Goal: Task Accomplishment & Management: Manage account settings

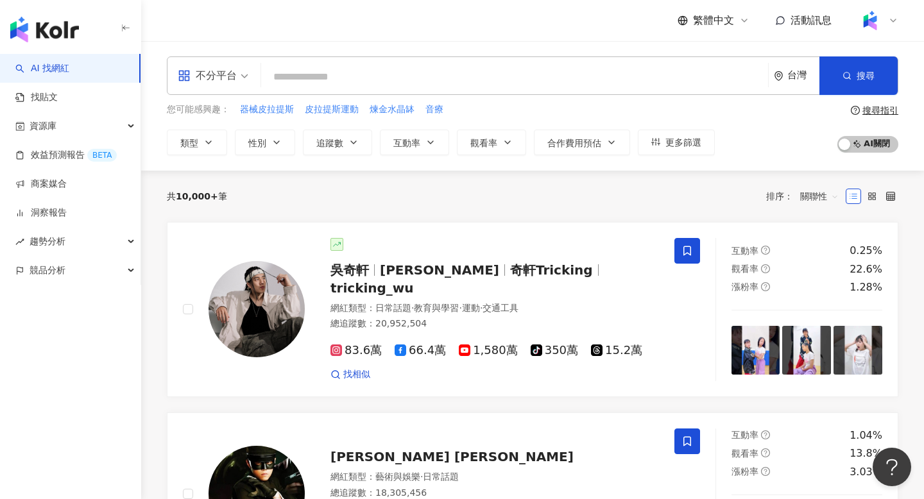
click at [872, 27] on img at bounding box center [870, 20] width 24 height 24
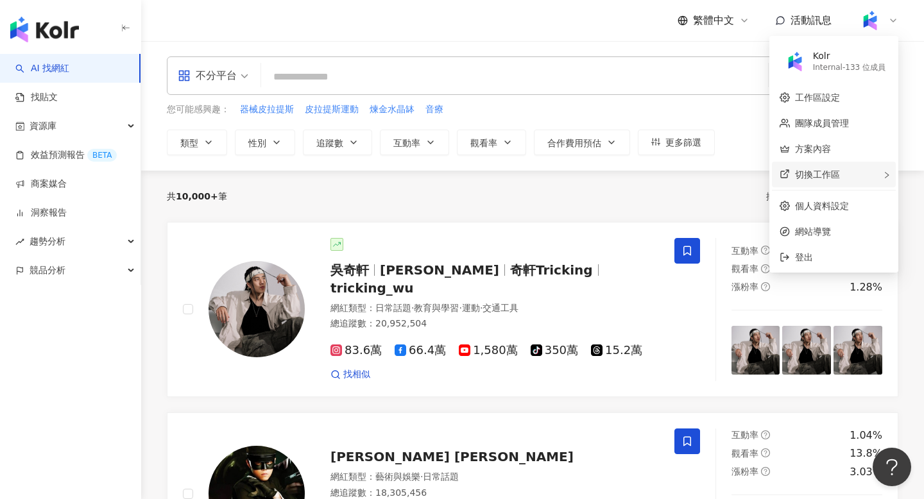
click at [825, 185] on div "切換工作區" at bounding box center [834, 175] width 124 height 26
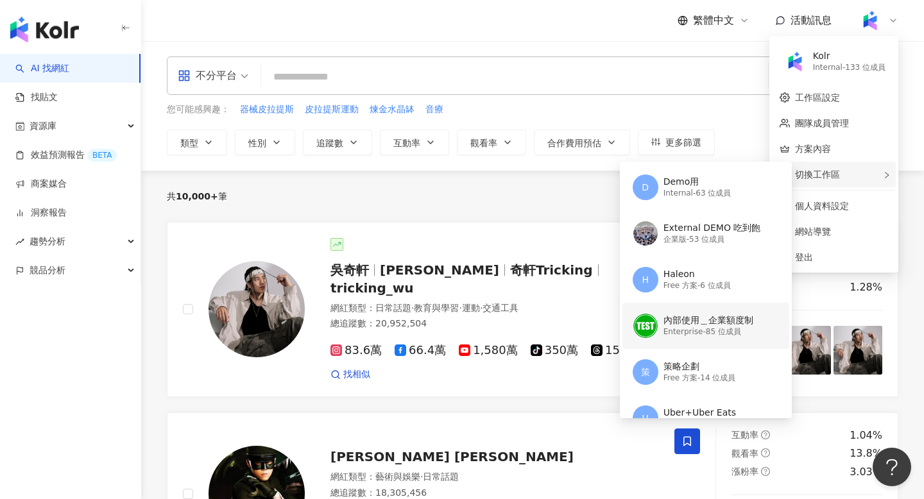
scroll to position [109, 0]
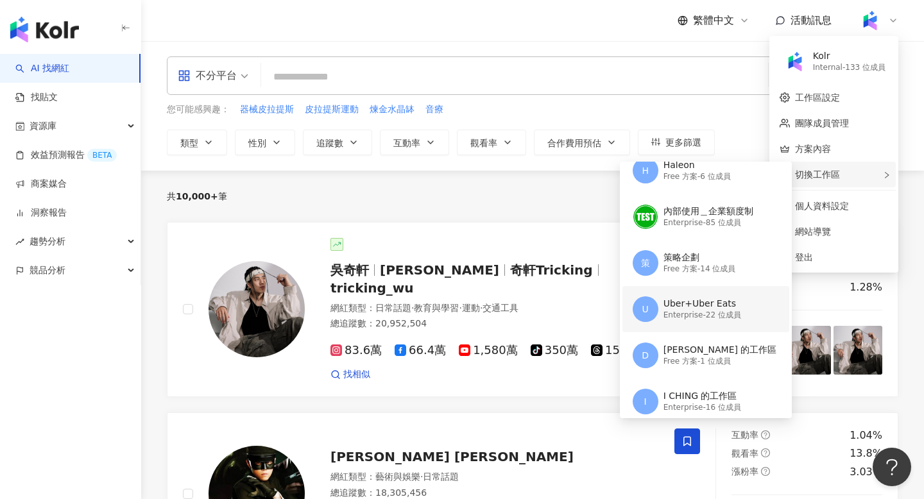
click at [710, 311] on div "Enterprise - 22 位成員" at bounding box center [703, 315] width 78 height 11
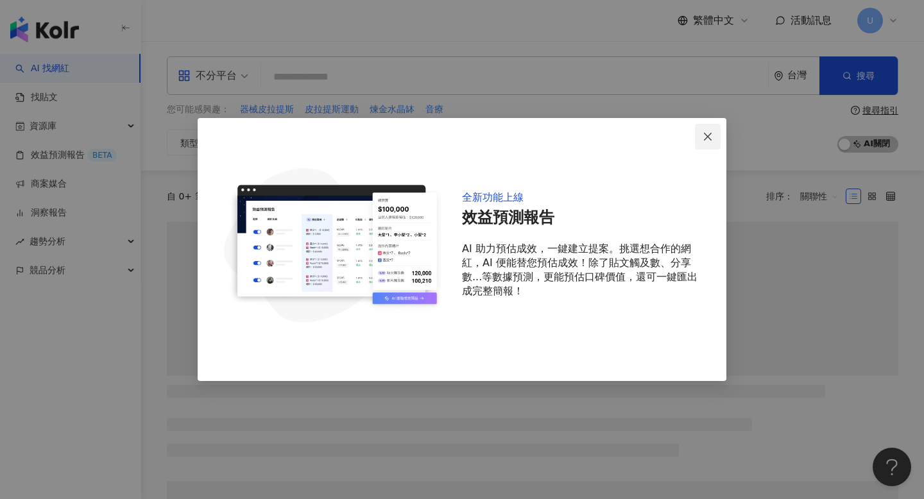
click at [707, 139] on icon "close" at bounding box center [708, 137] width 10 height 10
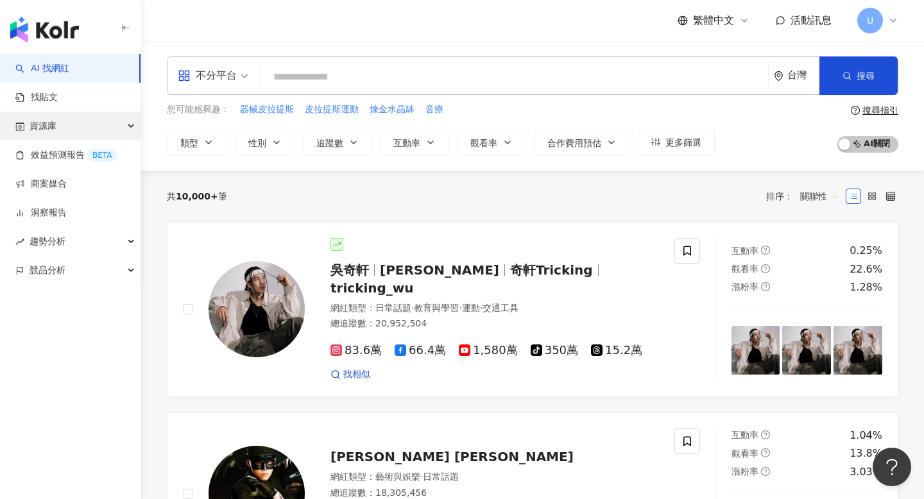
click at [101, 123] on div "資源庫" at bounding box center [70, 126] width 141 height 29
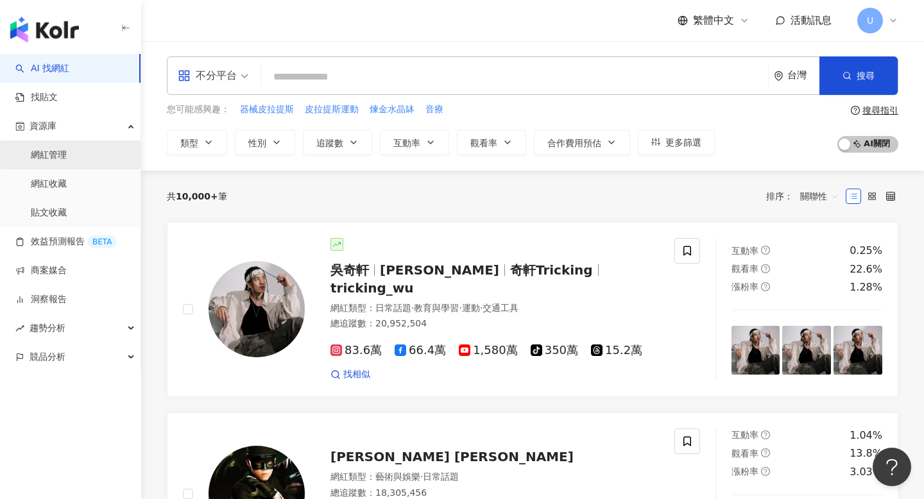
click at [62, 150] on link "網紅管理" at bounding box center [49, 155] width 36 height 13
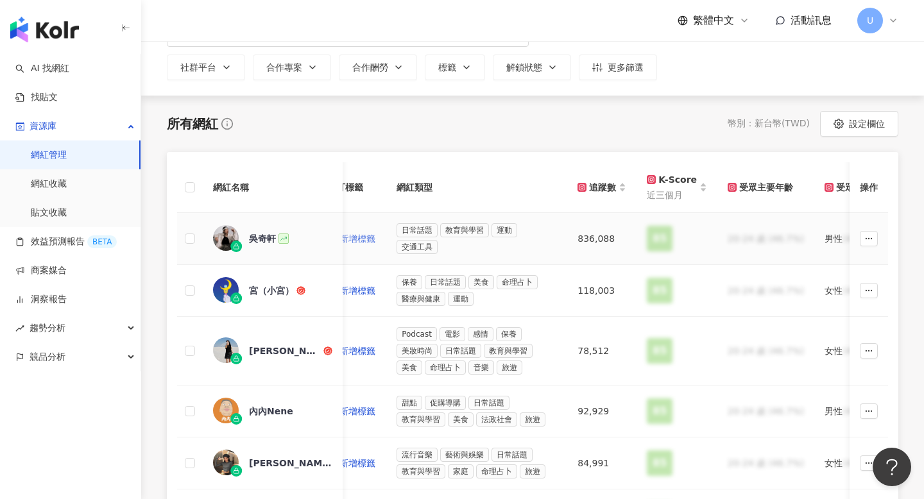
scroll to position [0, 466]
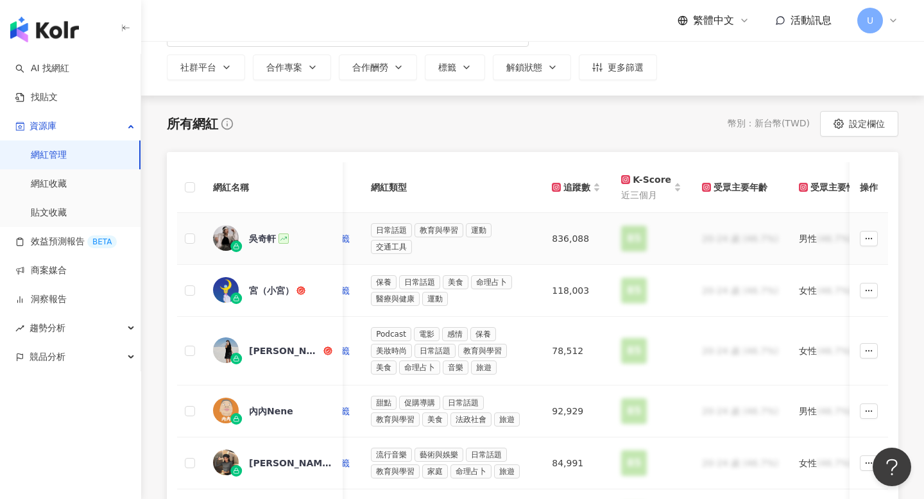
click at [878, 234] on td at bounding box center [869, 239] width 39 height 52
click at [875, 236] on button "button" at bounding box center [869, 238] width 18 height 15
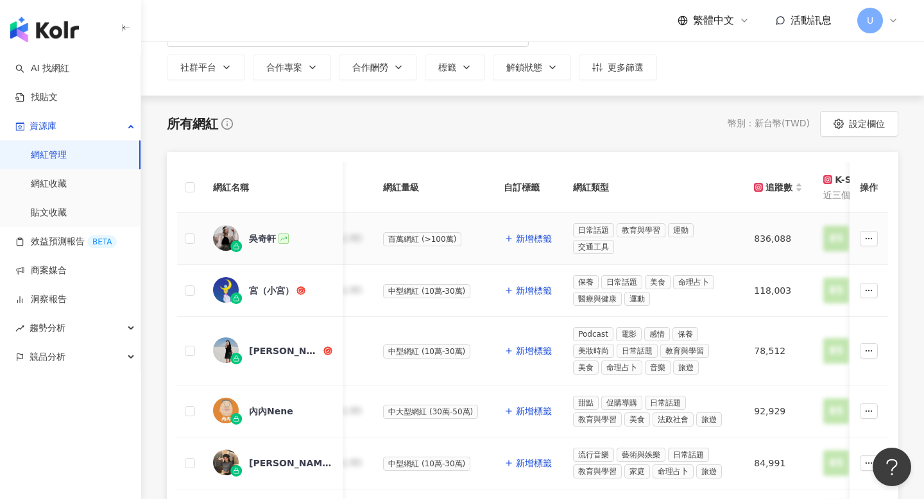
scroll to position [0, 0]
